Goal: Register for event/course

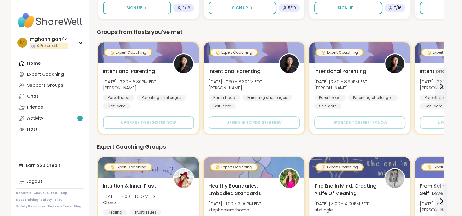
click at [34, 62] on div "Home Expert Coaching Support Groups Chat Friends Activity 1 Host" at bounding box center [50, 96] width 68 height 77
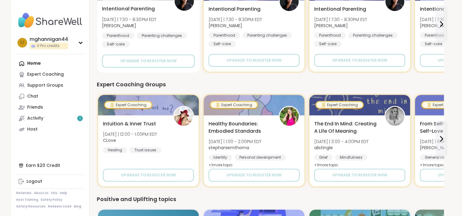
scroll to position [275, 0]
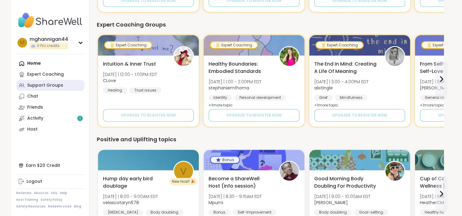
click at [44, 86] on div "Support Groups" at bounding box center [45, 85] width 36 height 6
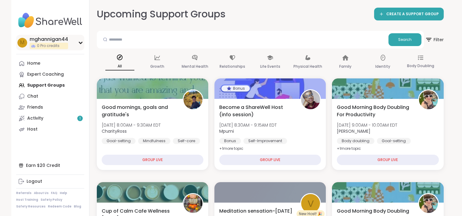
click at [48, 45] on span "0 Pro credits" at bounding box center [48, 45] width 23 height 5
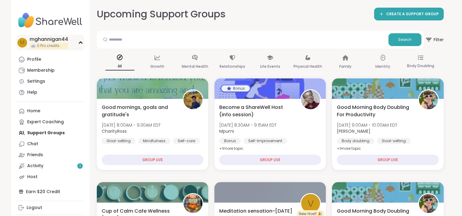
click at [49, 44] on span "0 Pro credits" at bounding box center [48, 45] width 23 height 5
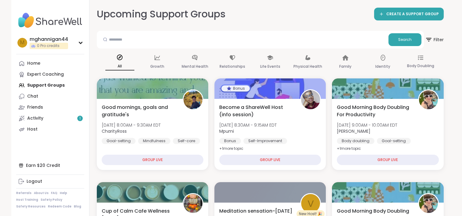
click at [40, 86] on div "Home Expert Coaching Support Groups Chat Friends Activity 1 Host" at bounding box center [50, 96] width 68 height 77
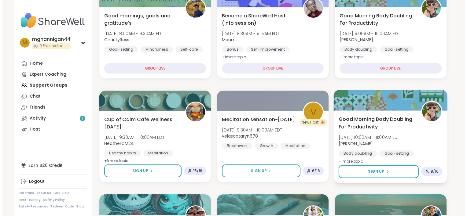
scroll to position [183, 0]
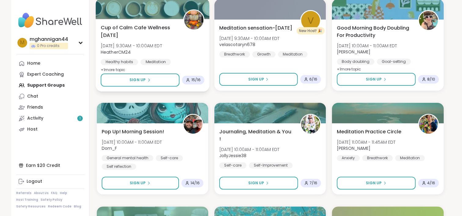
click at [163, 36] on span "Cup of Calm Cafe Wellness [DATE]" at bounding box center [138, 31] width 76 height 15
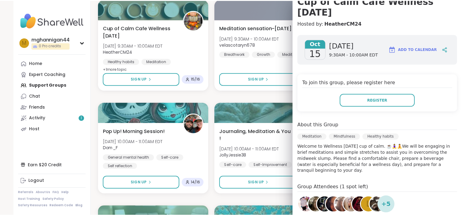
scroll to position [92, 0]
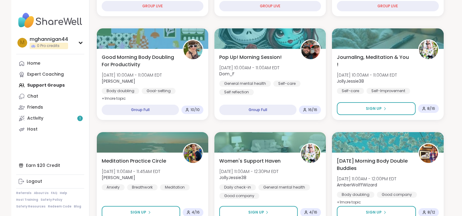
scroll to position [153, 0]
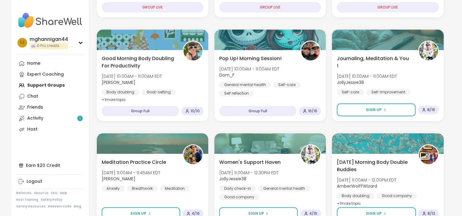
click at [42, 87] on div "Home Expert Coaching Support Groups Chat Friends Activity 1 Host" at bounding box center [50, 96] width 68 height 77
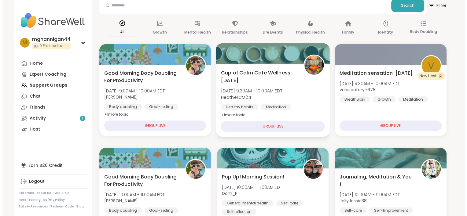
scroll to position [0, 0]
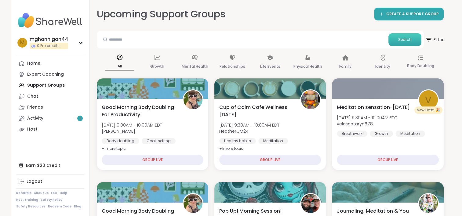
click at [412, 37] on button "Search" at bounding box center [404, 39] width 33 height 13
click at [435, 39] on span "Filter" at bounding box center [434, 39] width 20 height 15
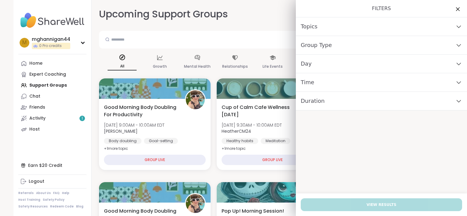
click at [327, 66] on div "Day" at bounding box center [381, 64] width 171 height 19
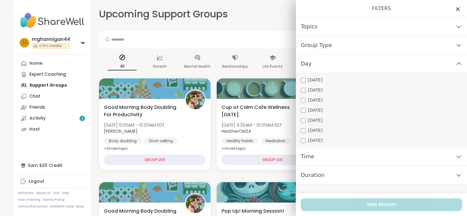
click at [327, 66] on div "Day" at bounding box center [381, 64] width 171 height 19
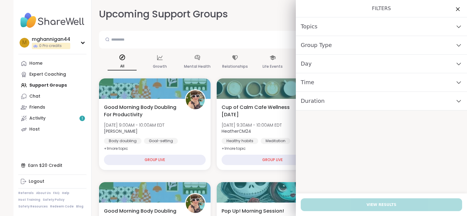
click at [326, 66] on div "Day" at bounding box center [381, 64] width 171 height 19
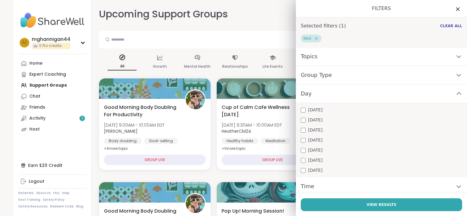
click at [384, 59] on div "Topics" at bounding box center [381, 56] width 171 height 19
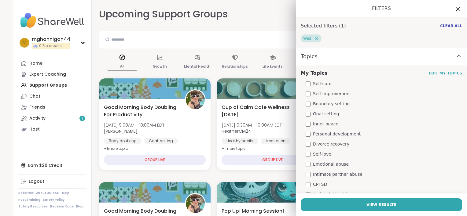
click at [382, 60] on div "Topics" at bounding box center [381, 56] width 171 height 19
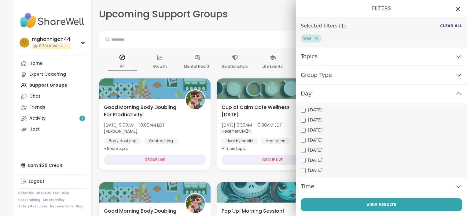
click at [383, 74] on div "Group Type" at bounding box center [381, 75] width 171 height 19
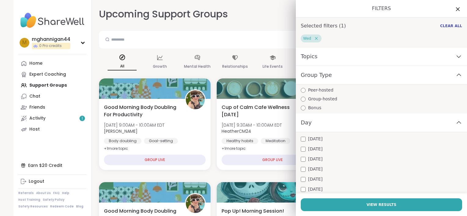
click at [381, 75] on div "Group Type" at bounding box center [381, 75] width 171 height 19
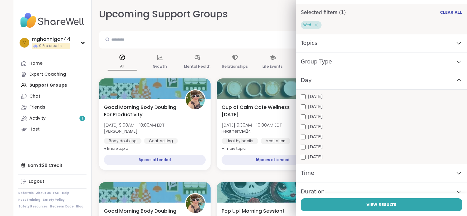
scroll to position [21, 0]
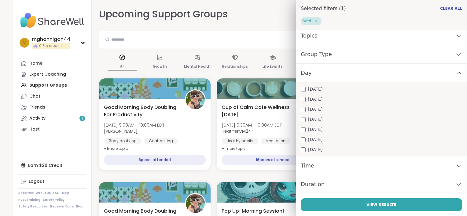
click at [331, 166] on div "Time" at bounding box center [381, 166] width 171 height 19
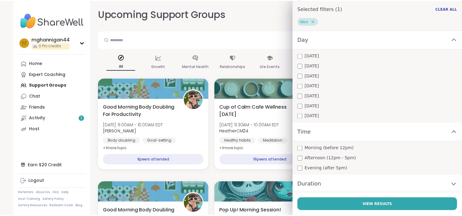
scroll to position [55, 0]
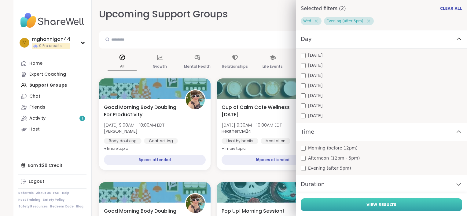
click at [343, 206] on button "View Results" at bounding box center [380, 204] width 161 height 13
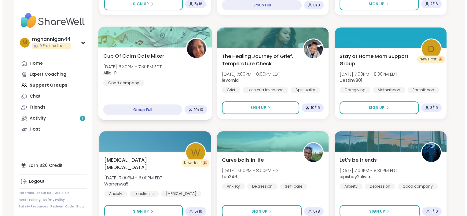
scroll to position [275, 0]
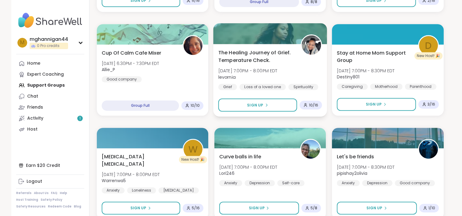
click at [256, 61] on span "The Healing Journey of Grief. Temperature Check." at bounding box center [256, 56] width 76 height 15
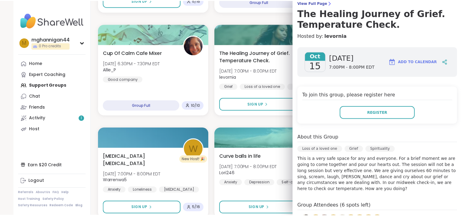
scroll to position [92, 0]
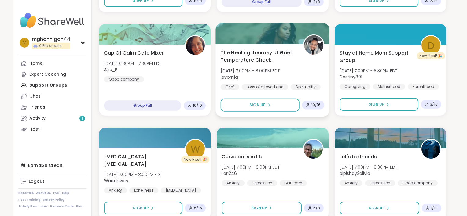
click at [233, 38] on div at bounding box center [273, 33] width 114 height 21
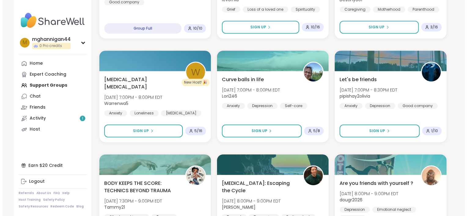
scroll to position [366, 0]
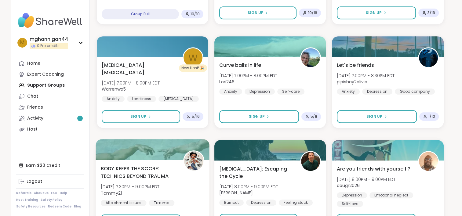
click at [149, 176] on span "BODY KEEPS THE SCORE: TECHNICS BEYOND TRAUMA" at bounding box center [138, 172] width 76 height 15
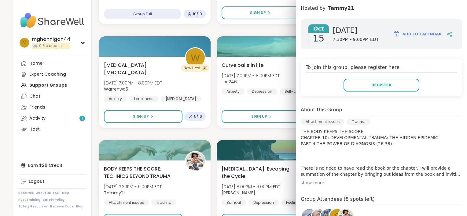
scroll to position [92, 0]
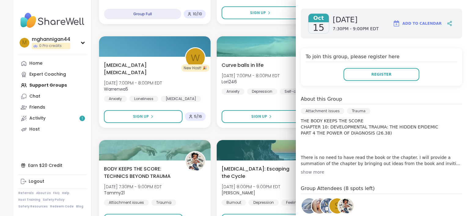
click at [308, 173] on div "show more" at bounding box center [380, 172] width 161 height 6
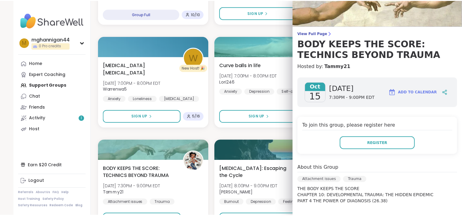
scroll to position [0, 0]
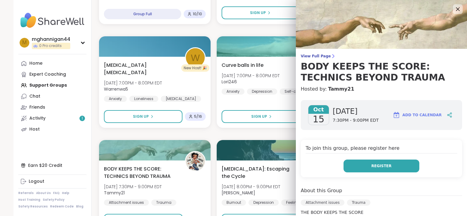
click at [363, 166] on button "Register" at bounding box center [381, 166] width 76 height 13
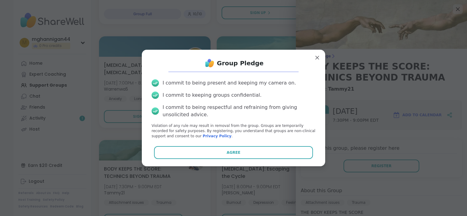
click at [233, 152] on span "Agree" at bounding box center [234, 152] width 14 height 5
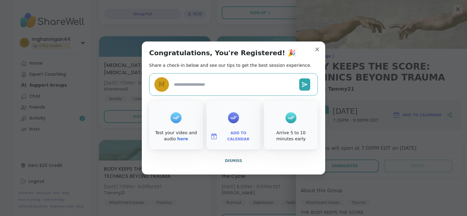
type textarea "*"
click at [238, 137] on span "Add to Calendar" at bounding box center [238, 136] width 37 height 12
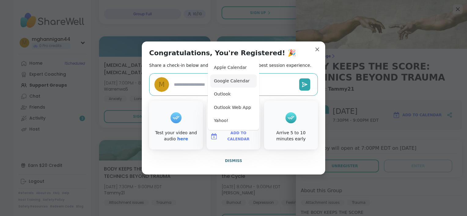
click at [223, 81] on button "Google Calendar" at bounding box center [233, 81] width 46 height 13
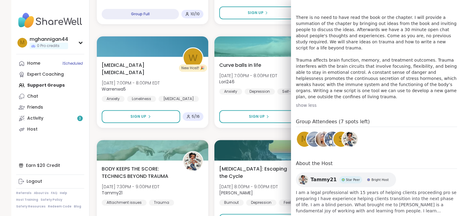
scroll to position [458, 0]
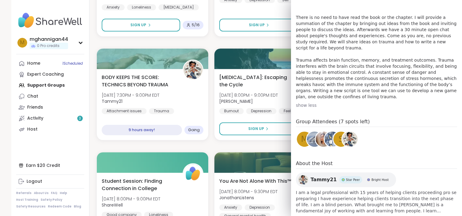
click at [317, 176] on span "Tammy21" at bounding box center [324, 179] width 26 height 7
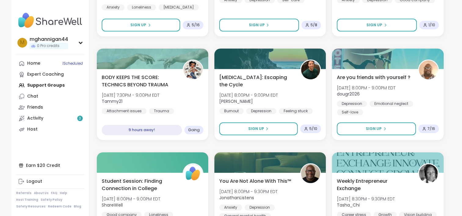
click at [0, 136] on div "mghannigan44 0 Pro credits m mghannigan44 0 Pro credits Profile Membership Sett…" at bounding box center [231, 217] width 462 height 1350
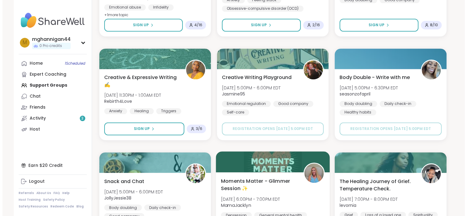
scroll to position [916, 0]
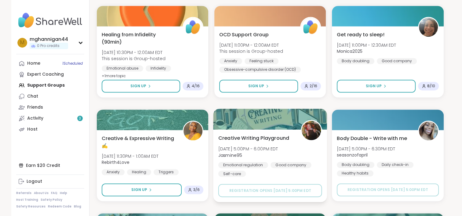
click at [251, 139] on span "Creative Writing Playground" at bounding box center [253, 137] width 71 height 7
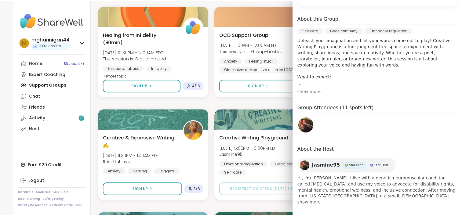
scroll to position [166, 0]
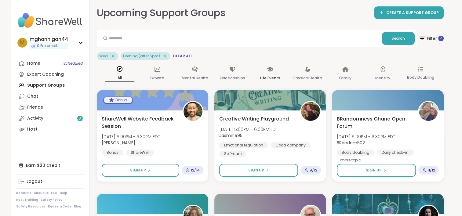
scroll to position [0, 0]
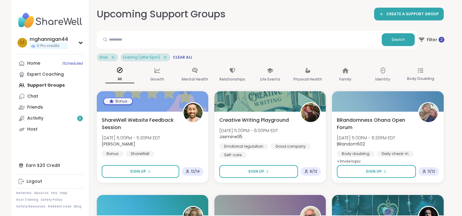
click at [443, 39] on div "2" at bounding box center [442, 40] width 6 height 6
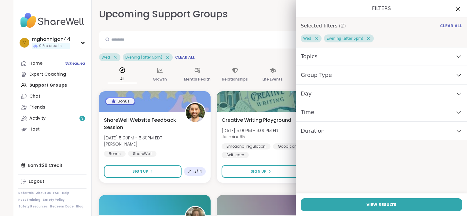
click at [450, 26] on span "Clear All" at bounding box center [451, 26] width 22 height 5
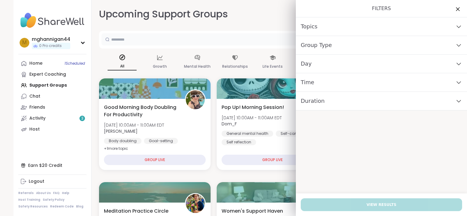
drag, startPoint x: 192, startPoint y: 40, endPoint x: 178, endPoint y: 39, distance: 13.5
click at [192, 40] on input "text" at bounding box center [244, 39] width 287 height 12
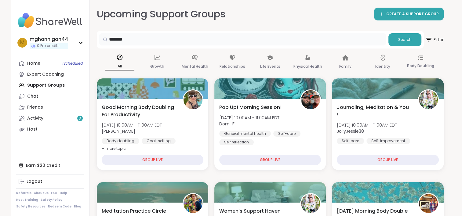
type input "*******"
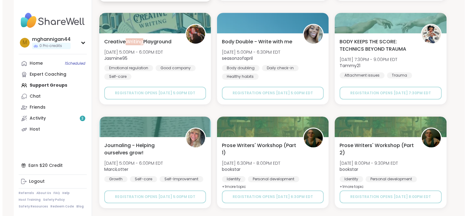
scroll to position [580, 0]
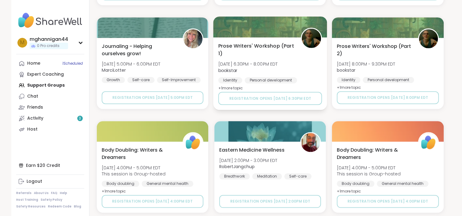
click at [253, 55] on span "Prose Writers' Workshop (Part 1)" at bounding box center [256, 49] width 76 height 15
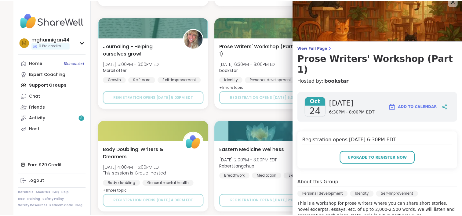
scroll to position [0, 0]
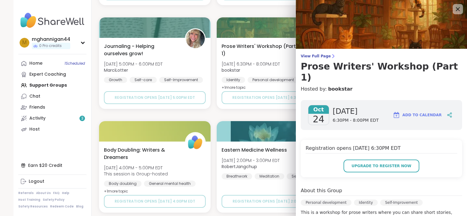
click at [456, 10] on icon at bounding box center [458, 9] width 4 height 4
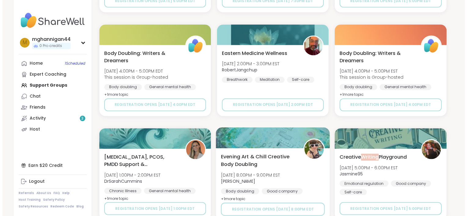
scroll to position [977, 0]
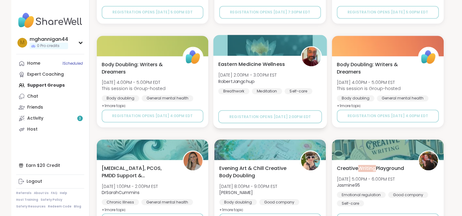
click at [228, 64] on span "Eastern Medicine Wellness" at bounding box center [251, 63] width 67 height 7
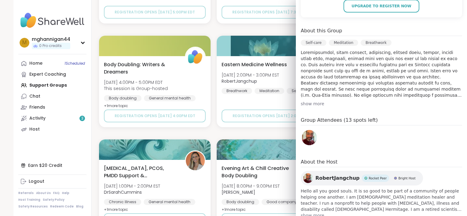
scroll to position [153, 0]
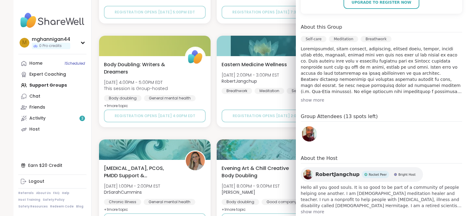
click at [308, 212] on span "show more" at bounding box center [380, 212] width 161 height 6
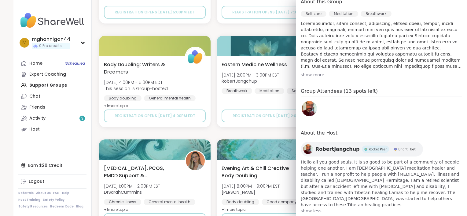
scroll to position [117, 0]
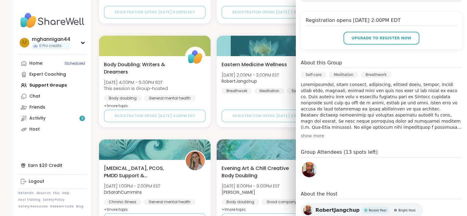
click at [316, 209] on span "RobertJangchup" at bounding box center [337, 210] width 44 height 7
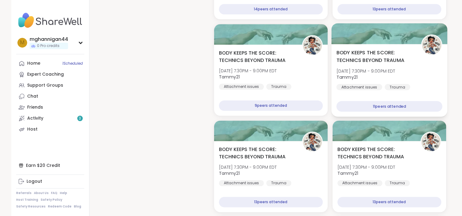
scroll to position [794, 0]
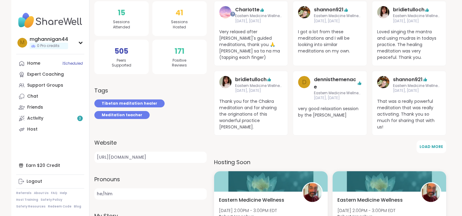
scroll to position [97, 0]
